Goal: Task Accomplishment & Management: Use online tool/utility

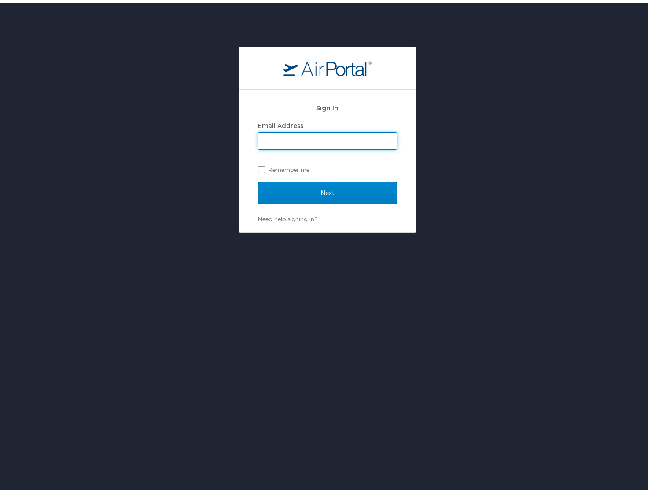
type input "[PERSON_NAME][EMAIL_ADDRESS][PERSON_NAME][DOMAIN_NAME]"
click at [317, 188] on input "Next" at bounding box center [327, 191] width 139 height 22
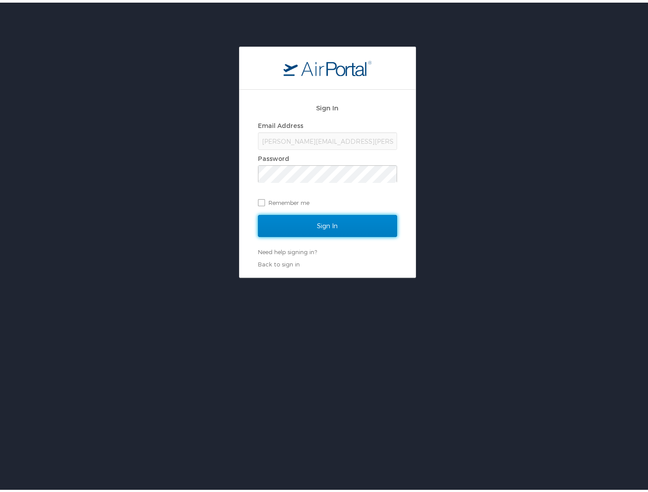
click at [311, 227] on input "Sign In" at bounding box center [327, 224] width 139 height 22
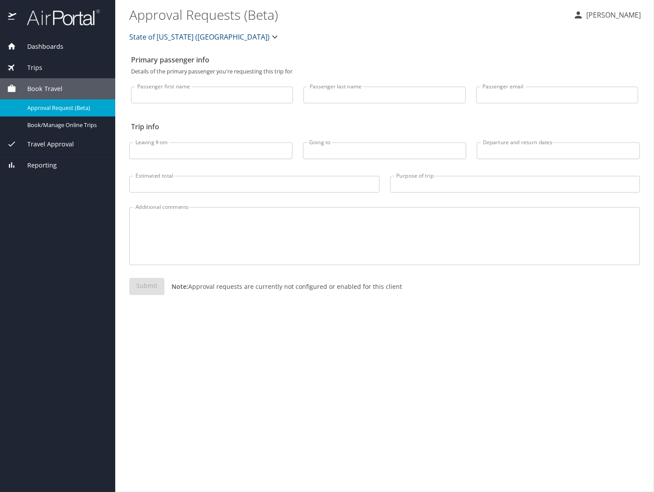
click at [36, 85] on span "Book Travel" at bounding box center [39, 89] width 46 height 10
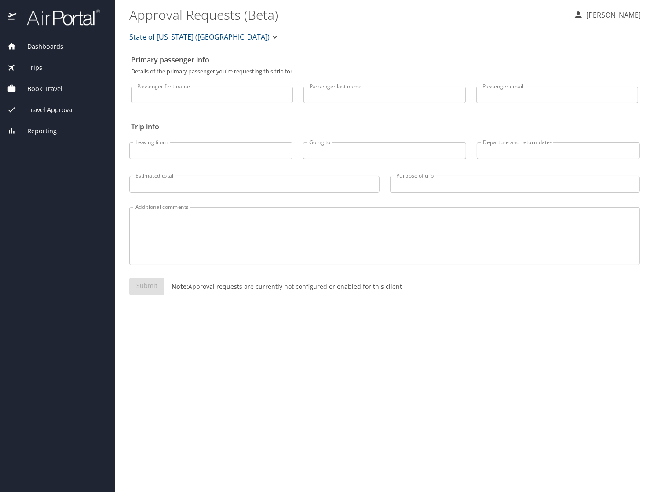
click at [34, 70] on span "Trips" at bounding box center [29, 68] width 26 height 10
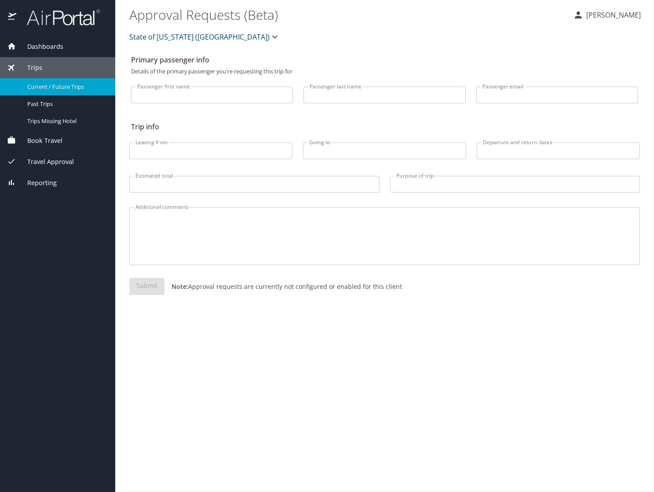
click at [35, 89] on span "Current / Future Trips" at bounding box center [65, 87] width 77 height 8
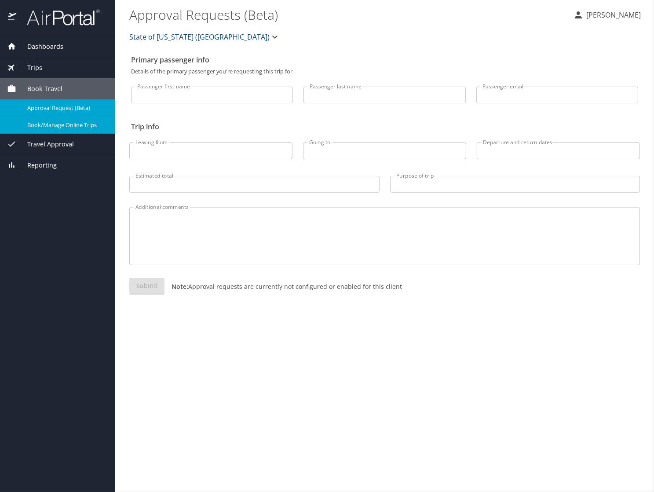
click at [50, 127] on span "Book/Manage Online Trips" at bounding box center [65, 125] width 77 height 8
